Goal: Find specific page/section: Find specific page/section

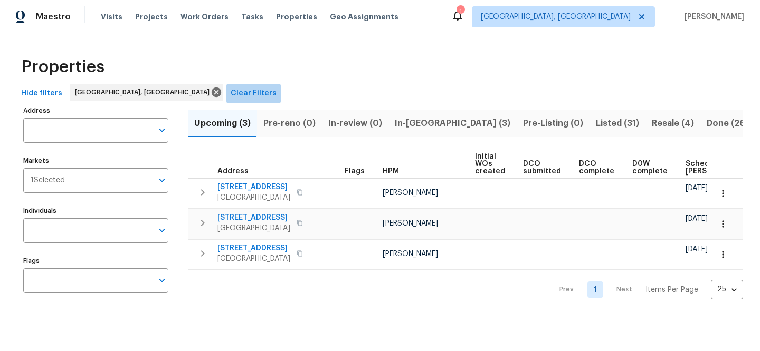
click at [231, 97] on span "Clear Filters" at bounding box center [254, 93] width 46 height 13
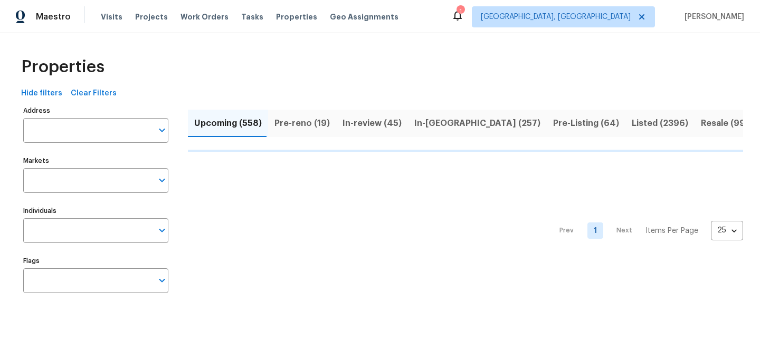
click at [102, 128] on input "Address" at bounding box center [87, 130] width 129 height 25
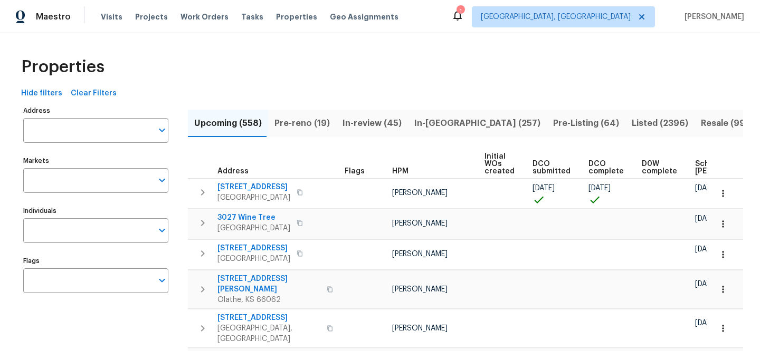
click at [102, 128] on input "Address" at bounding box center [87, 130] width 129 height 25
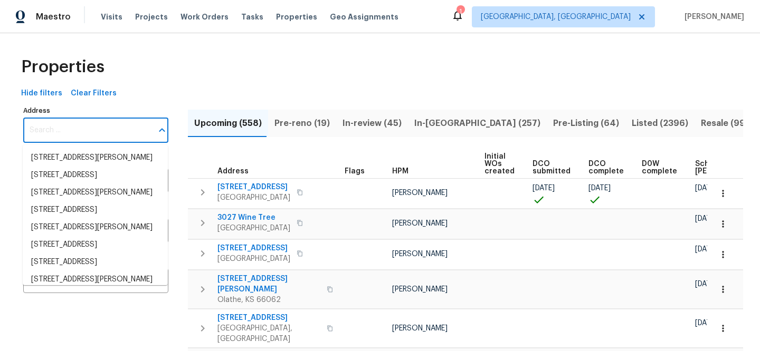
paste input "[STREET_ADDRESS]"
type input "[STREET_ADDRESS]"
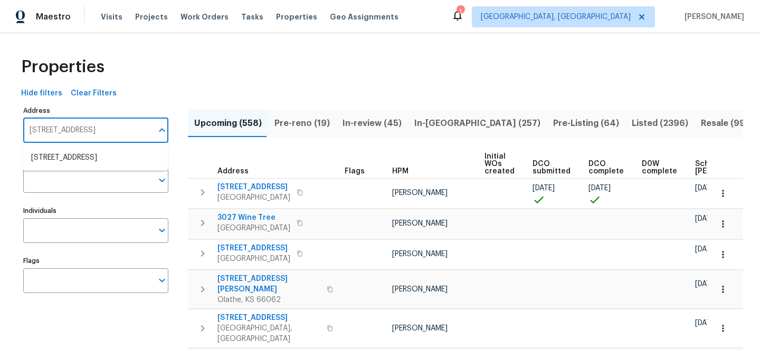
click at [104, 151] on li "[STREET_ADDRESS]" at bounding box center [95, 157] width 145 height 17
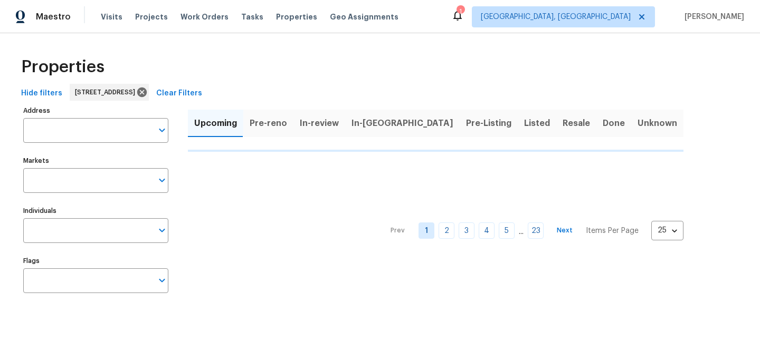
type input "[STREET_ADDRESS]"
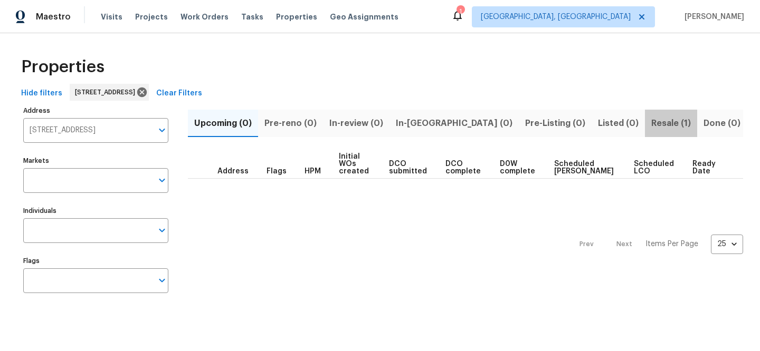
click at [651, 123] on span "Resale (1)" at bounding box center [671, 123] width 40 height 15
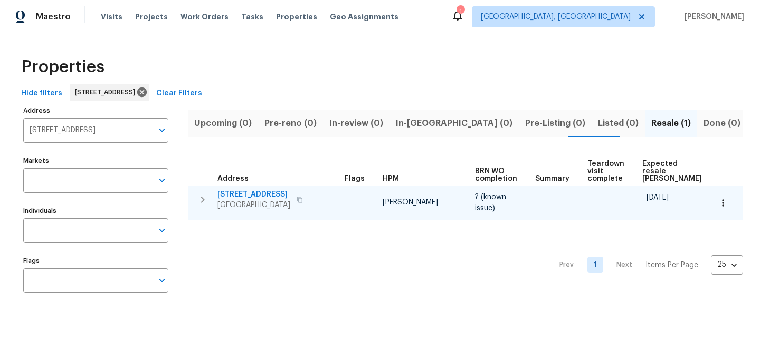
click at [285, 189] on span "[STREET_ADDRESS]" at bounding box center [253, 194] width 73 height 11
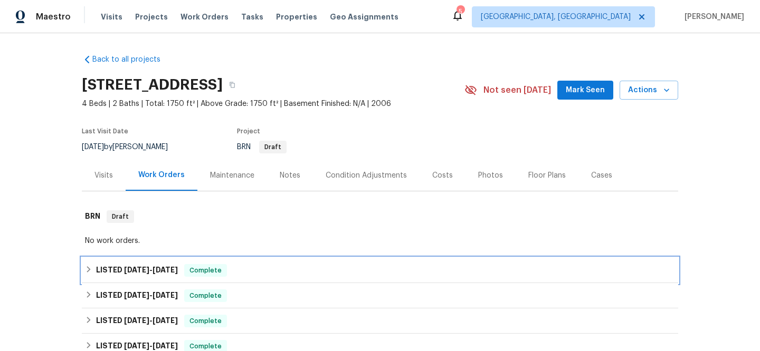
click at [239, 273] on div "LISTED [DATE] - [DATE] Complete" at bounding box center [380, 270] width 590 height 13
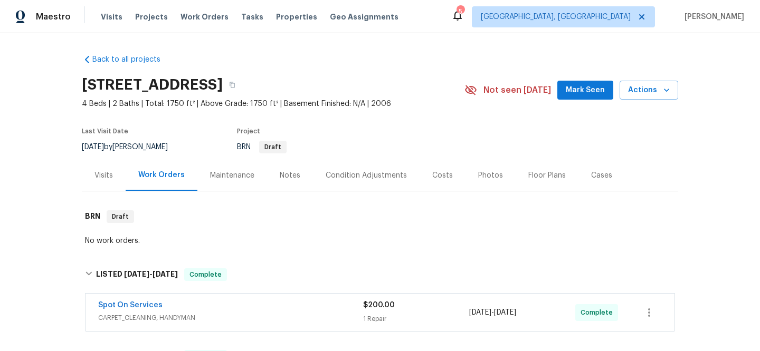
click at [98, 183] on div "Visits" at bounding box center [104, 175] width 44 height 31
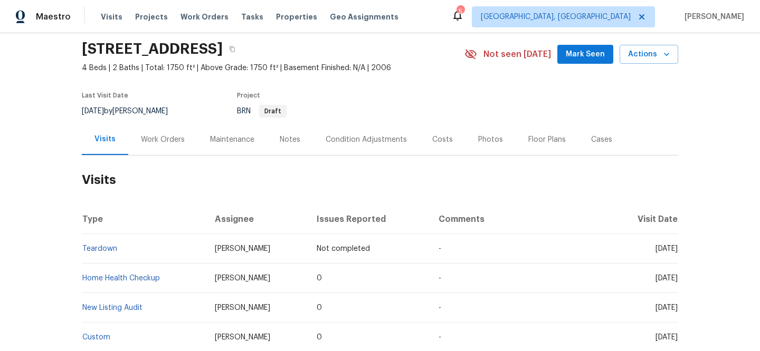
scroll to position [188, 0]
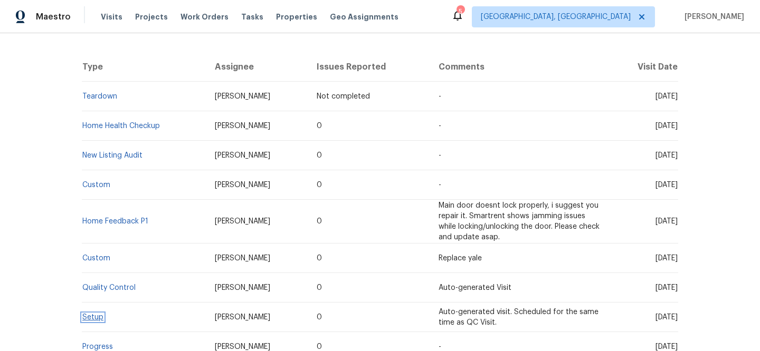
click at [88, 317] on link "Setup" at bounding box center [92, 317] width 21 height 7
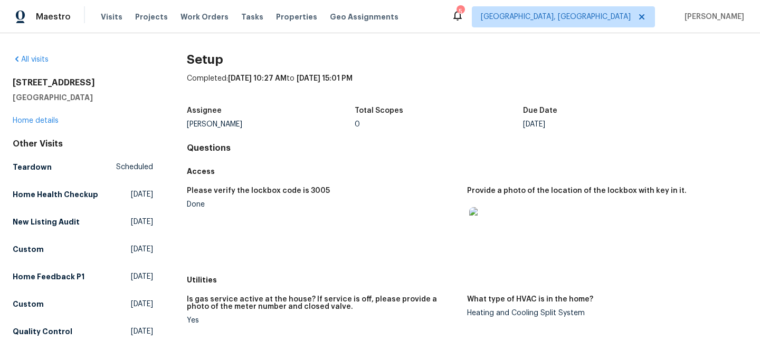
click at [475, 228] on img at bounding box center [486, 224] width 34 height 34
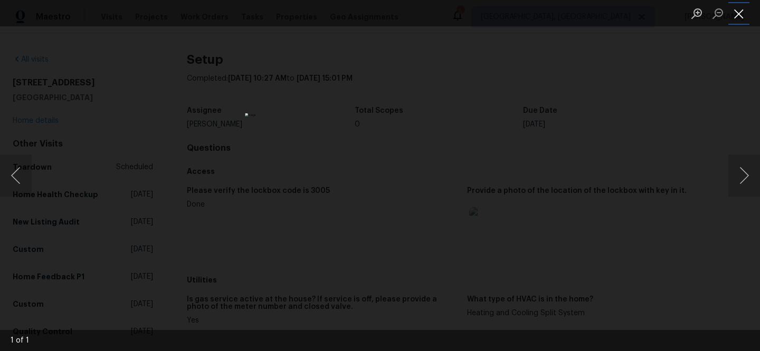
click at [743, 16] on button "Close lightbox" at bounding box center [738, 13] width 21 height 18
